Goal: Find specific page/section: Find specific page/section

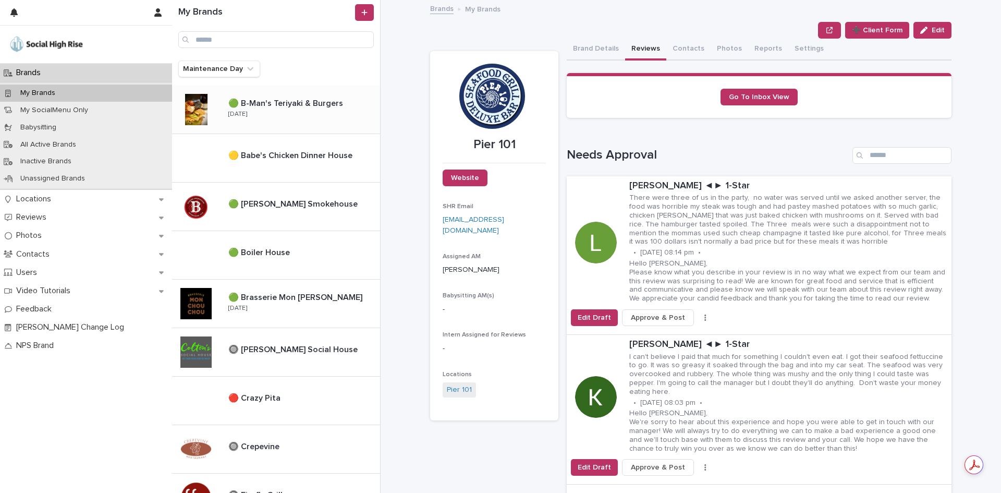
click at [322, 116] on div "🟢 B-Man's [PERSON_NAME] & Burgers 🟢 B-Man's Teriyaki & Burgers [DATE]" at bounding box center [300, 109] width 160 height 30
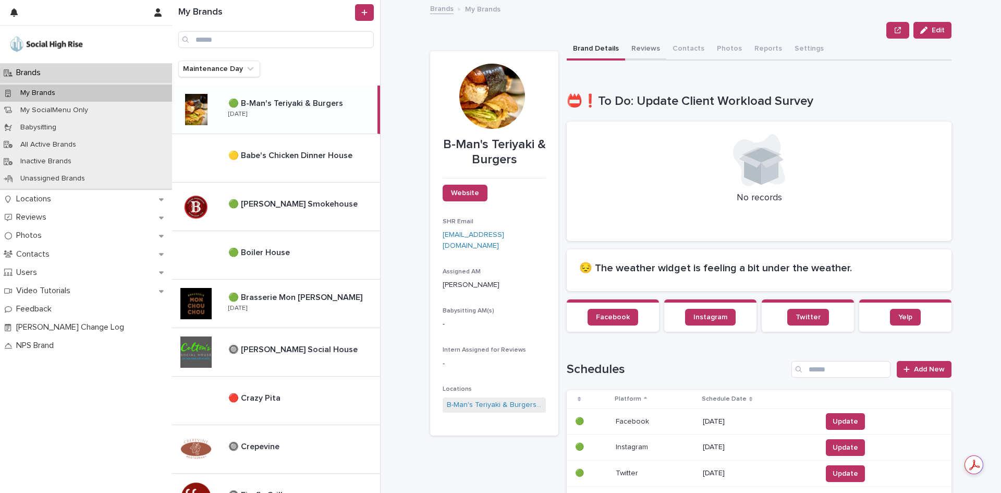
click at [639, 45] on button "Reviews" at bounding box center [645, 50] width 41 height 22
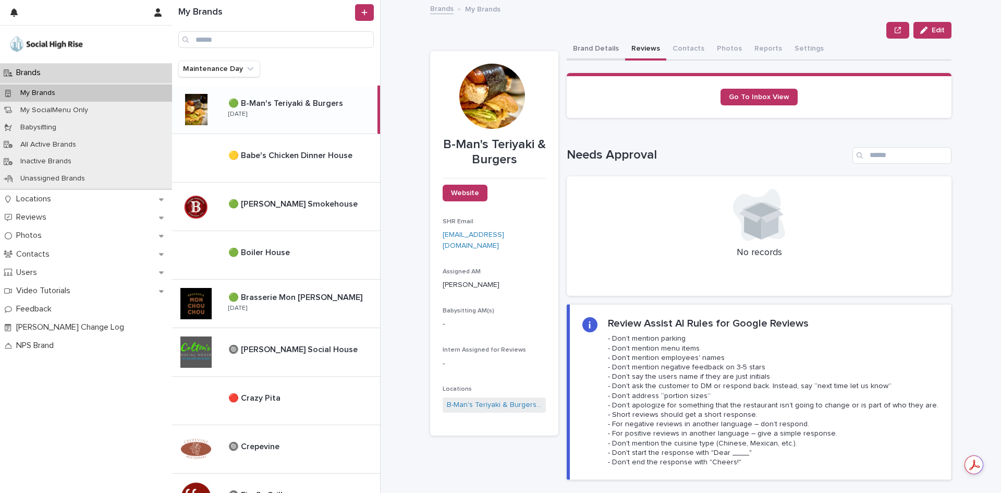
click at [594, 45] on button "Brand Details" at bounding box center [596, 50] width 58 height 22
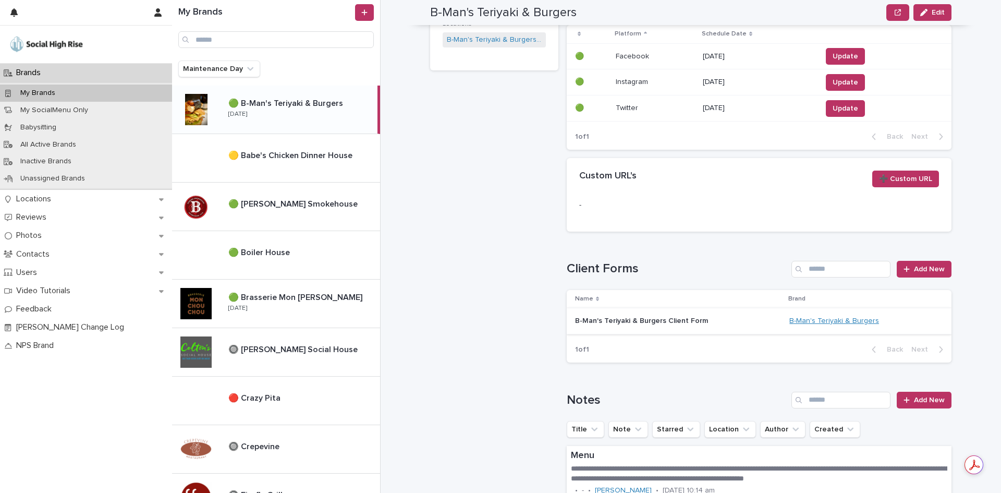
scroll to position [417, 0]
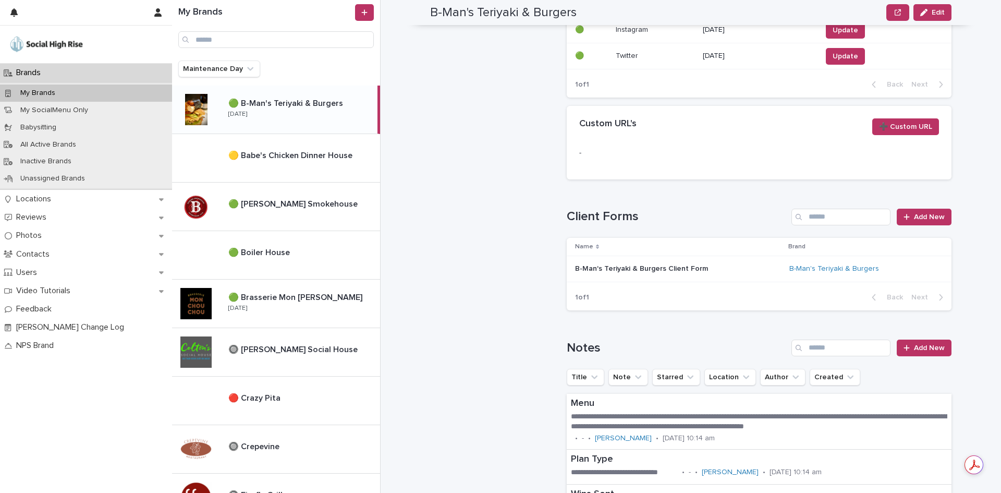
click at [711, 269] on p at bounding box center [678, 268] width 206 height 9
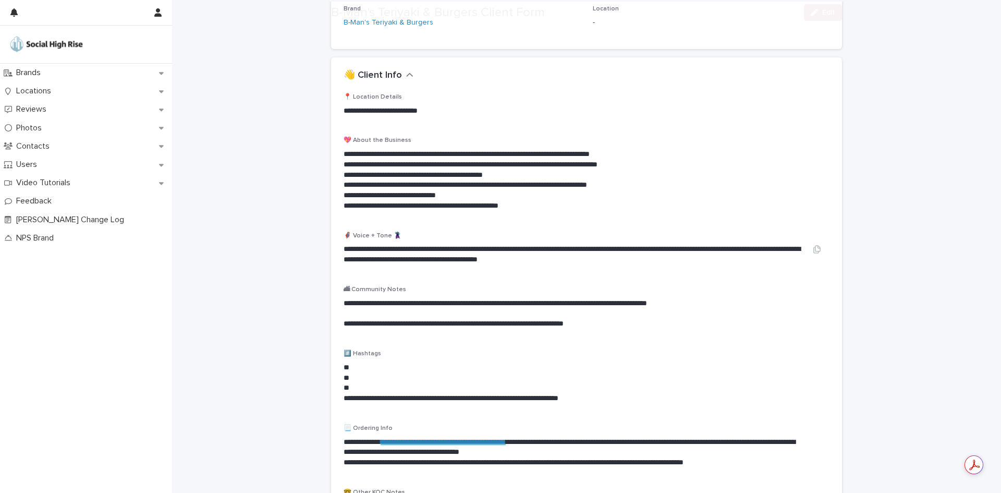
scroll to position [156, 0]
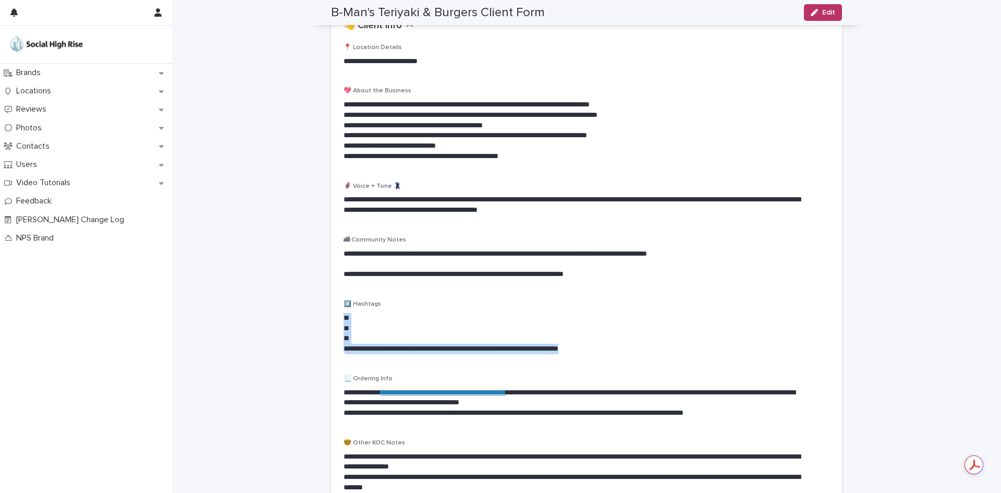
drag, startPoint x: 643, startPoint y: 348, endPoint x: 325, endPoint y: 322, distance: 319.5
copy div "**********"
